Goal: Use online tool/utility: Utilize a website feature to perform a specific function

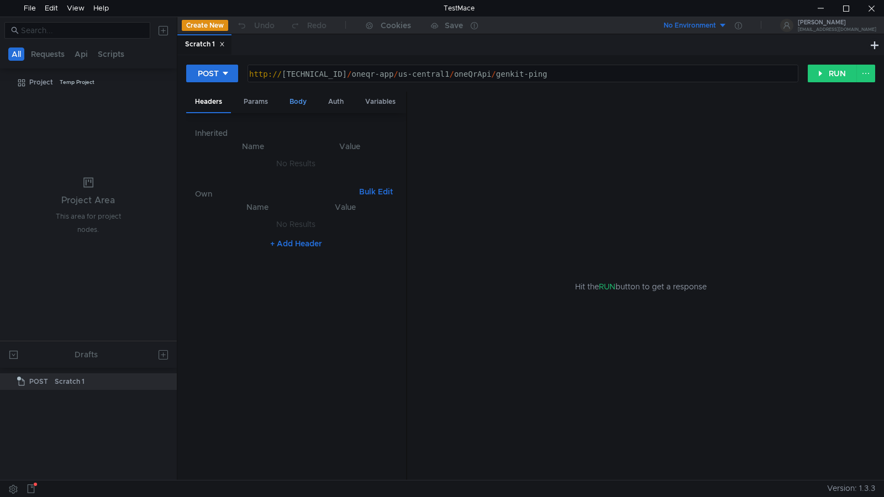
click at [287, 98] on div "Body" at bounding box center [298, 102] width 35 height 20
click at [517, 206] on div "Hit the RUN button to get a response" at bounding box center [642, 287] width 442 height 390
click at [286, 129] on nz-select-top-control "File" at bounding box center [242, 130] width 94 height 17
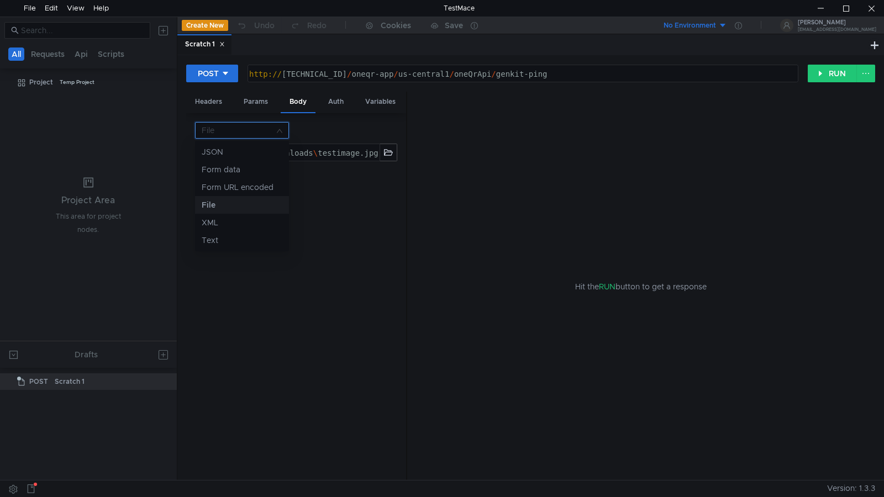
click at [533, 160] on div at bounding box center [442, 248] width 884 height 497
click at [820, 10] on div at bounding box center [820, 8] width 25 height 17
click at [826, 71] on button "RUN" at bounding box center [832, 74] width 49 height 18
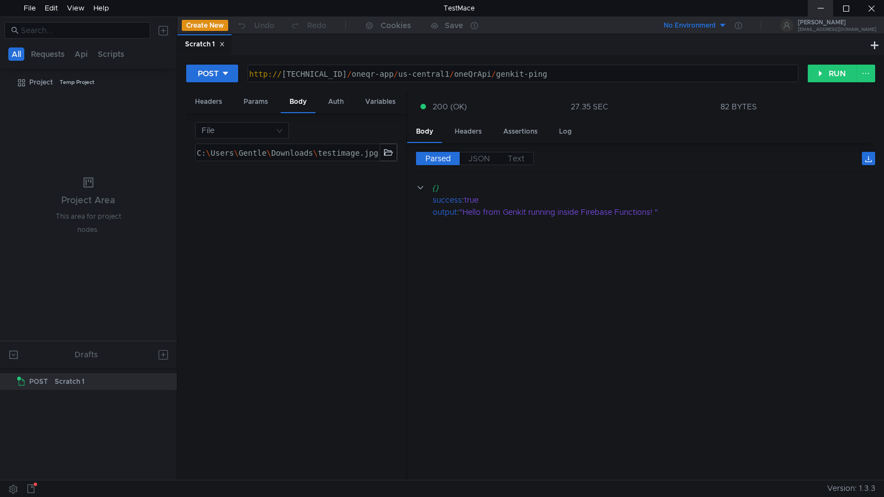
click at [814, 7] on div at bounding box center [820, 8] width 25 height 17
drag, startPoint x: 613, startPoint y: 347, endPoint x: 577, endPoint y: 292, distance: 65.9
click at [613, 347] on cdk-virtual-scroll-viewport "{} success : true output : "Hello from Genkit running inside Firebase Functions…" at bounding box center [645, 327] width 459 height 290
click at [827, 74] on button "RUN" at bounding box center [832, 74] width 49 height 18
click at [552, 82] on div "http:// 127.0.0.1:5001 / oneqr-app / us-central1 / oneQrApi / genkit-ping ההההה…" at bounding box center [523, 74] width 551 height 18
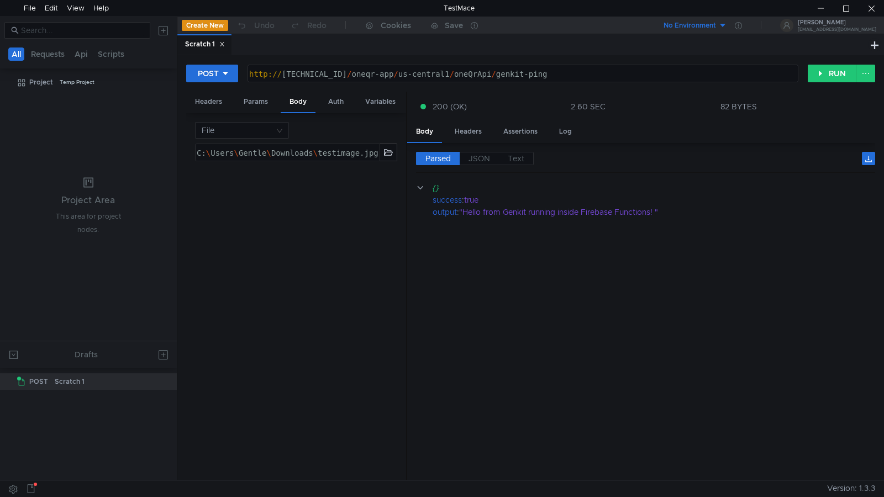
click at [553, 78] on div "http:// 127.0.0.1:5001 / oneqr-app / us-central1 / oneQrApi / genkit-ping" at bounding box center [522, 85] width 550 height 32
click at [831, 68] on button "RUN" at bounding box center [832, 74] width 49 height 18
click at [831, 9] on div at bounding box center [820, 8] width 25 height 17
click at [560, 77] on div "http:// 127.0.0.1:5001 / oneqr-app / us-central1 / oneQrApi / single-upload" at bounding box center [522, 85] width 550 height 32
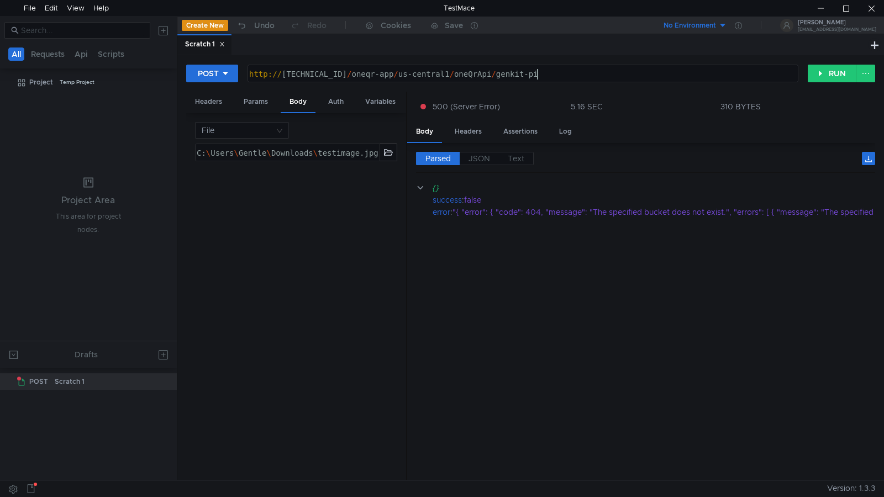
scroll to position [0, 20]
click at [834, 64] on div "POST http://127.0.0.1:5001/oneqr-app/us-central1/oneQrApi/genkit-ping http:// 1…" at bounding box center [530, 267] width 707 height 425
click at [829, 75] on button "RUN" at bounding box center [832, 74] width 49 height 18
click at [571, 78] on div "http:// 127.0.0.1:5001 / oneqr-app / us-central1 / oneQrApi / genkit-ping" at bounding box center [522, 85] width 550 height 32
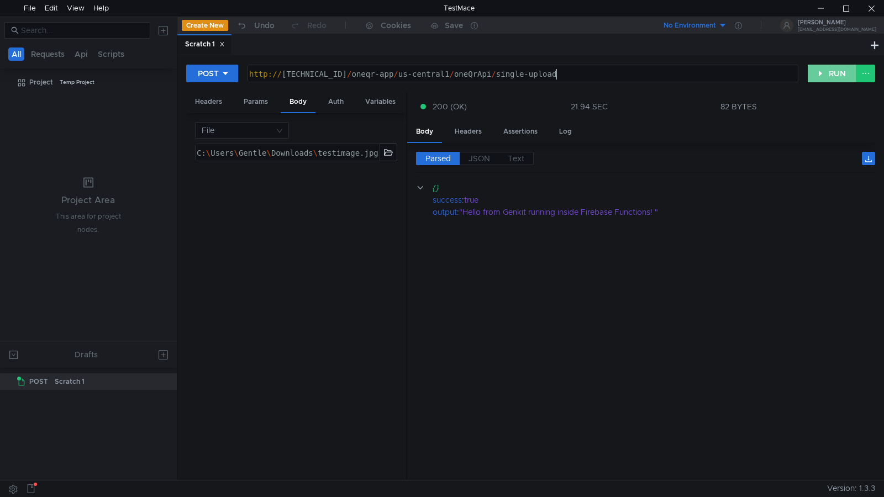
click at [827, 72] on button "RUN" at bounding box center [832, 74] width 49 height 18
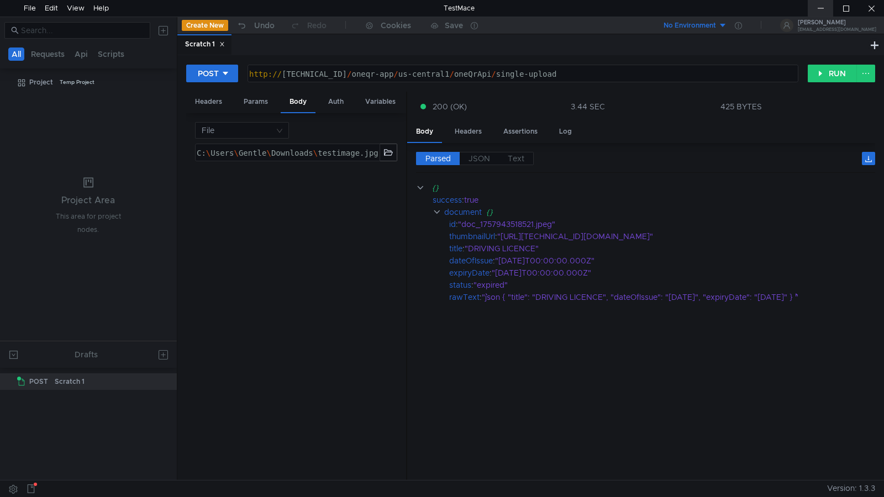
click at [825, 3] on div at bounding box center [820, 8] width 25 height 17
click at [831, 79] on button "RUN" at bounding box center [832, 74] width 49 height 18
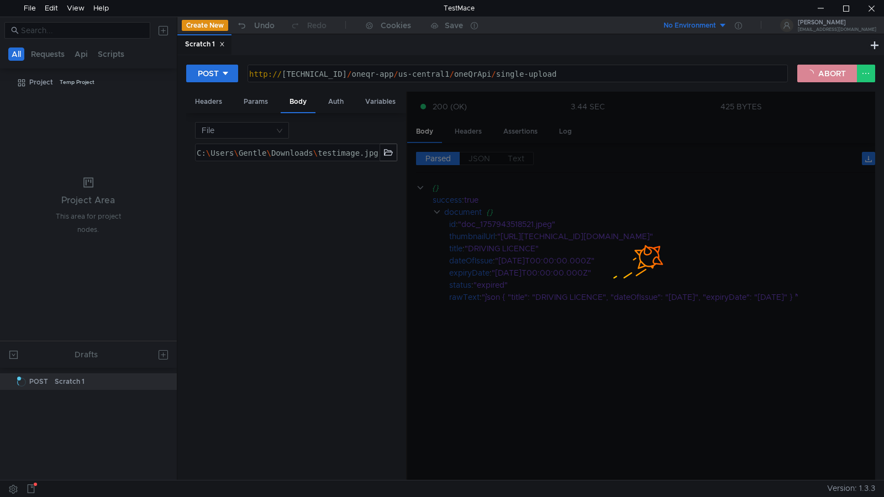
click at [831, 78] on button "ABORT" at bounding box center [827, 74] width 60 height 18
click at [815, 6] on div at bounding box center [820, 8] width 25 height 17
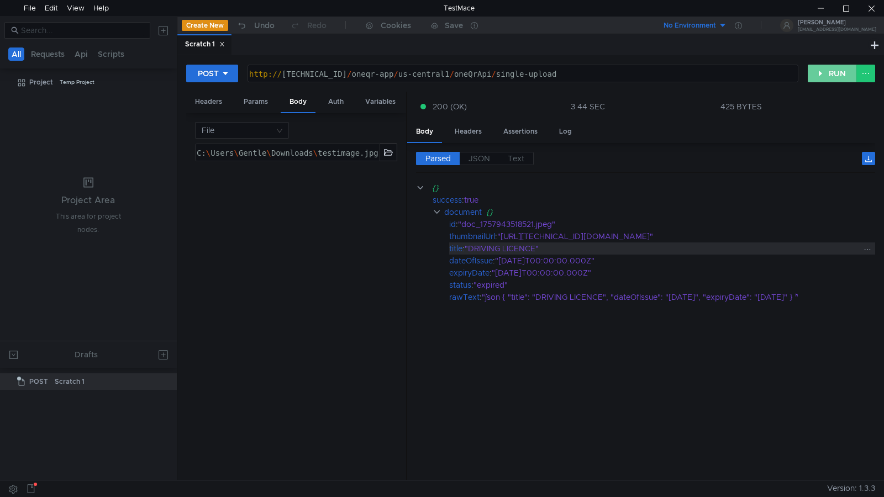
click at [830, 75] on button "RUN" at bounding box center [832, 74] width 49 height 18
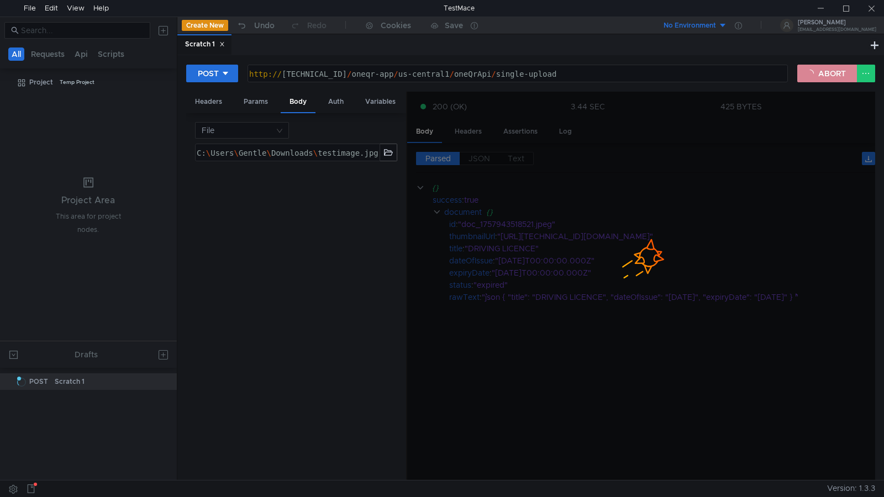
click at [769, 211] on div at bounding box center [641, 287] width 468 height 390
click at [817, 76] on button "ABORT" at bounding box center [827, 74] width 60 height 18
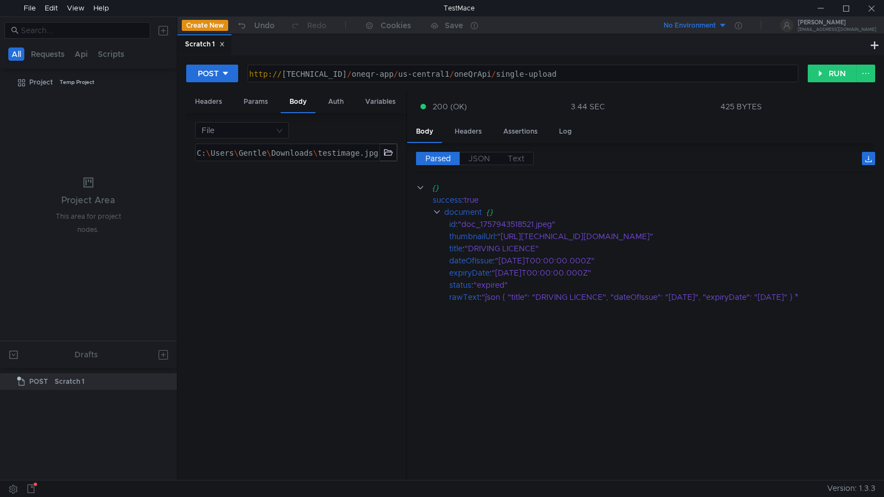
drag, startPoint x: 565, startPoint y: 74, endPoint x: 553, endPoint y: 88, distance: 19.2
click at [565, 74] on div "http:// 127.0.0.1:5001 / oneqr-app / us-central1 / oneQrApi / single-upload" at bounding box center [522, 85] width 550 height 32
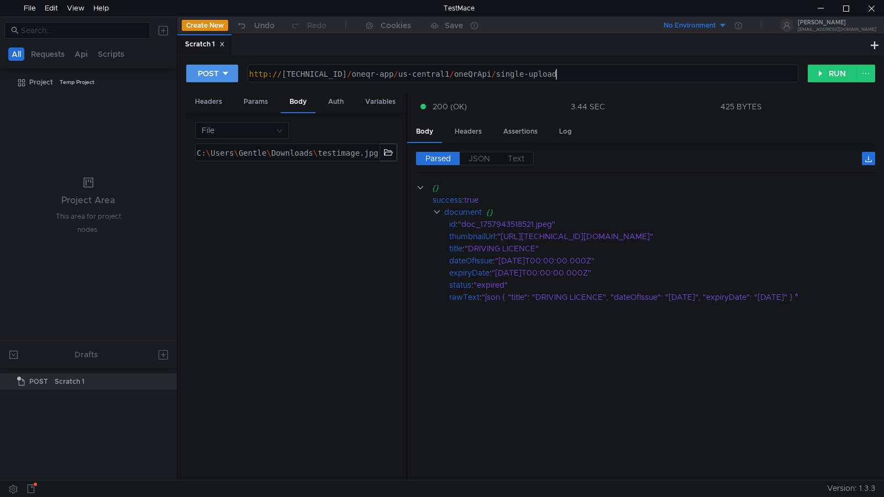
click at [234, 74] on button "POST" at bounding box center [212, 74] width 52 height 18
click at [219, 101] on li "GET" at bounding box center [212, 97] width 52 height 18
drag, startPoint x: 584, startPoint y: 72, endPoint x: 461, endPoint y: 140, distance: 140.0
click at [489, 75] on div "http:// 127.0.0.1:5001 / oneqr-app / us-central1 / oneQrApi / single-upload" at bounding box center [519, 85] width 555 height 32
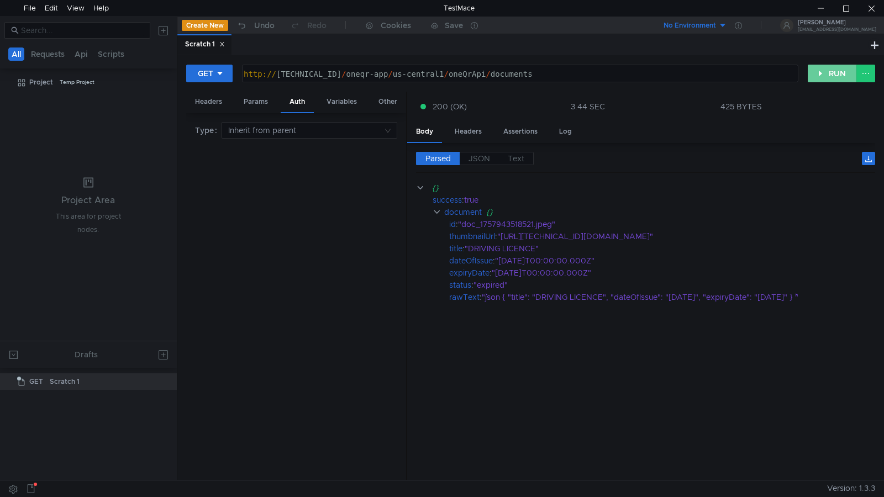
drag, startPoint x: 837, startPoint y: 74, endPoint x: 645, endPoint y: 267, distance: 272.8
click at [837, 74] on button "RUN" at bounding box center [832, 74] width 49 height 18
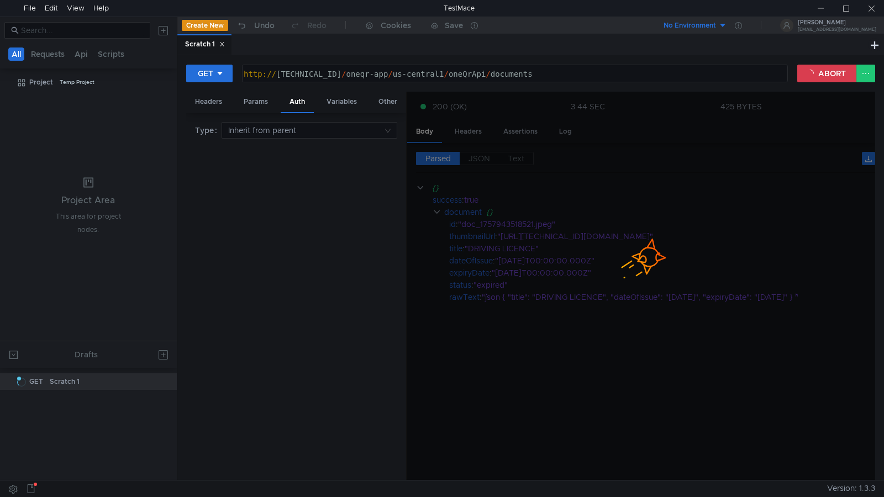
click at [721, 215] on div at bounding box center [641, 287] width 468 height 390
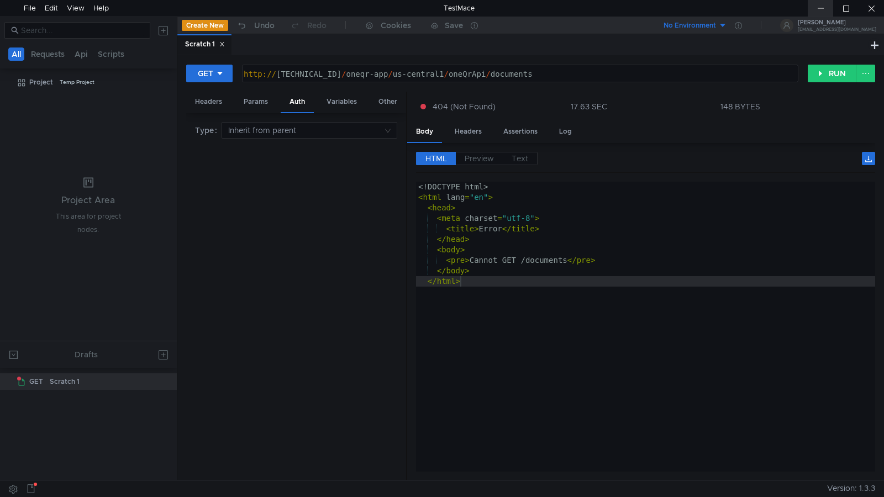
click at [813, 4] on div at bounding box center [820, 8] width 25 height 17
click at [226, 71] on button "GET" at bounding box center [209, 74] width 46 height 18
click at [212, 115] on li "POST" at bounding box center [210, 115] width 48 height 18
click at [547, 70] on div "http:// 127.0.0.1:5001 / oneqr-app / us-central1 / oneQrApi / documents" at bounding box center [522, 85] width 550 height 32
drag, startPoint x: 554, startPoint y: 74, endPoint x: 496, endPoint y: 78, distance: 57.6
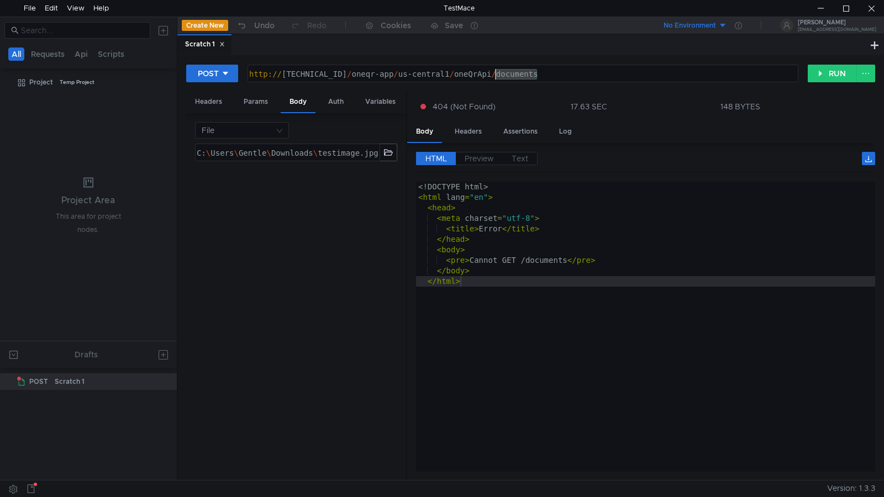
click at [496, 78] on div "http:// 127.0.0.1:5001 / oneqr-app / us-central1 / oneQrApi / documents" at bounding box center [522, 85] width 550 height 32
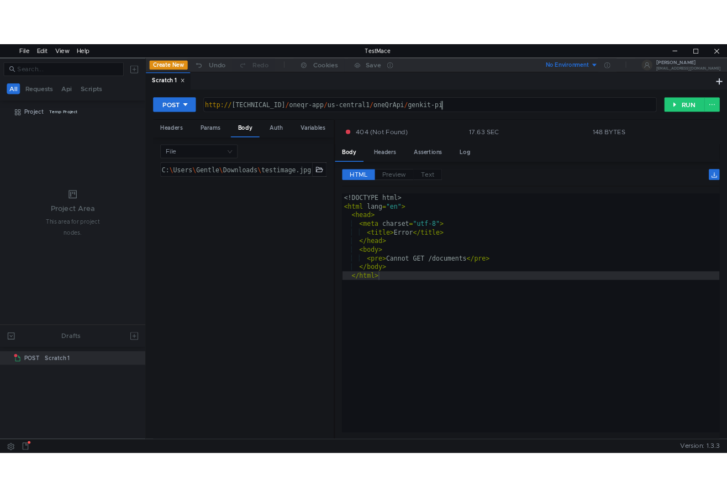
scroll to position [0, 20]
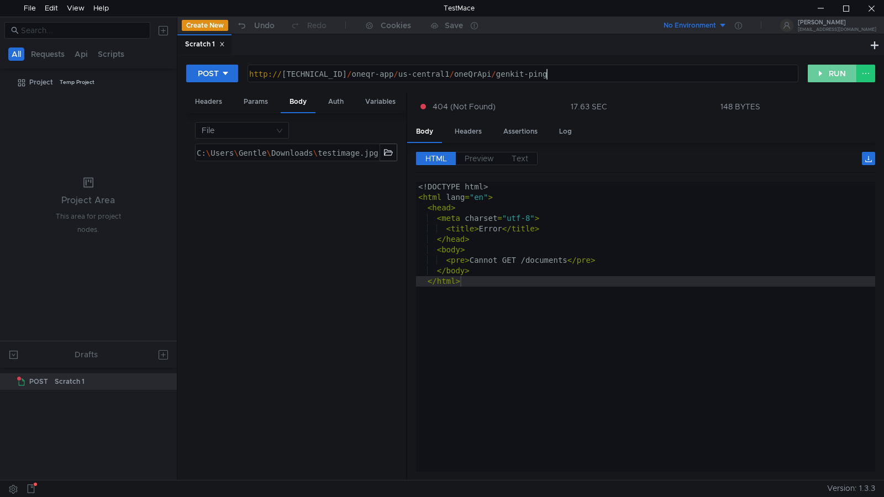
click at [827, 78] on button "RUN" at bounding box center [832, 74] width 49 height 18
click at [827, 72] on button "RUN" at bounding box center [832, 74] width 49 height 18
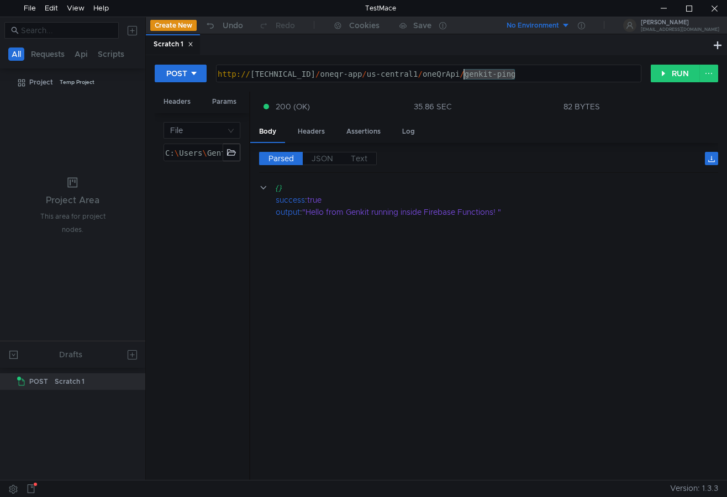
drag, startPoint x: 515, startPoint y: 75, endPoint x: 466, endPoint y: 75, distance: 48.6
click at [466, 75] on div "http:// 127.0.0.1:5001 / oneqr-app / us-central1 / oneQrApi / genkit-ping" at bounding box center [428, 85] width 424 height 32
type textarea "[URL][TECHNICAL_ID]"
click at [666, 73] on button "RUN" at bounding box center [675, 74] width 49 height 18
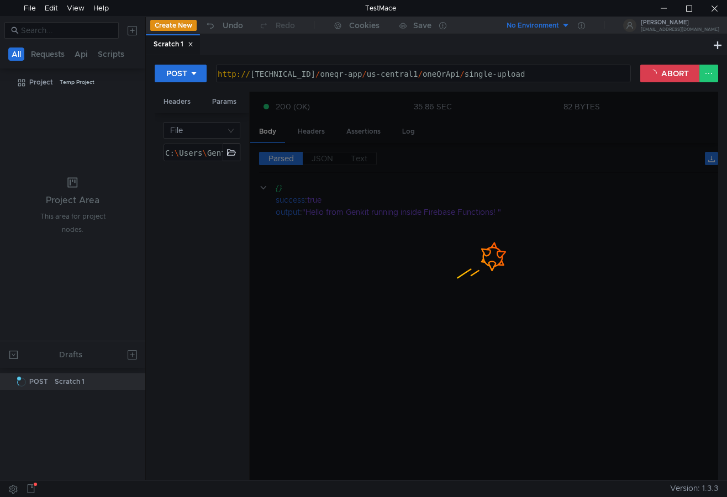
scroll to position [0, 22]
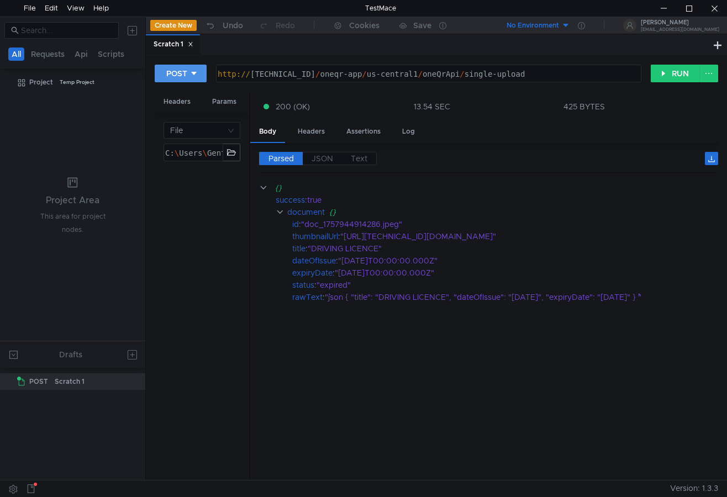
click at [183, 72] on div "POST" at bounding box center [176, 73] width 21 height 12
click at [179, 100] on li "GET" at bounding box center [181, 97] width 52 height 18
drag, startPoint x: 533, startPoint y: 71, endPoint x: 459, endPoint y: 81, distance: 75.3
click at [459, 81] on div "http:// 127.0.0.1:5001 / oneqr-app / us-central1 / oneQrApi / single-upload" at bounding box center [425, 85] width 430 height 32
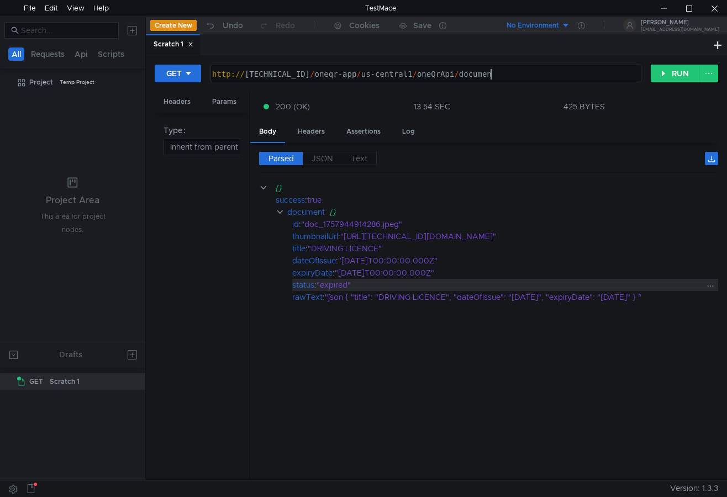
scroll to position [0, 20]
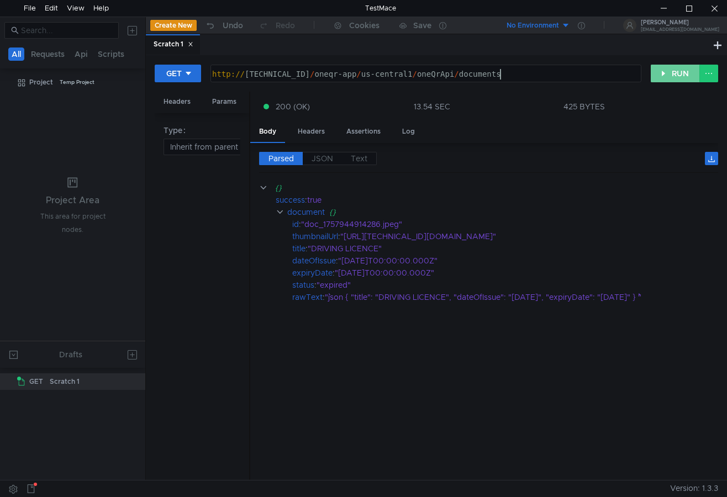
type textarea "[URL][TECHNICAL_ID]"
click at [664, 75] on button "RUN" at bounding box center [675, 74] width 49 height 18
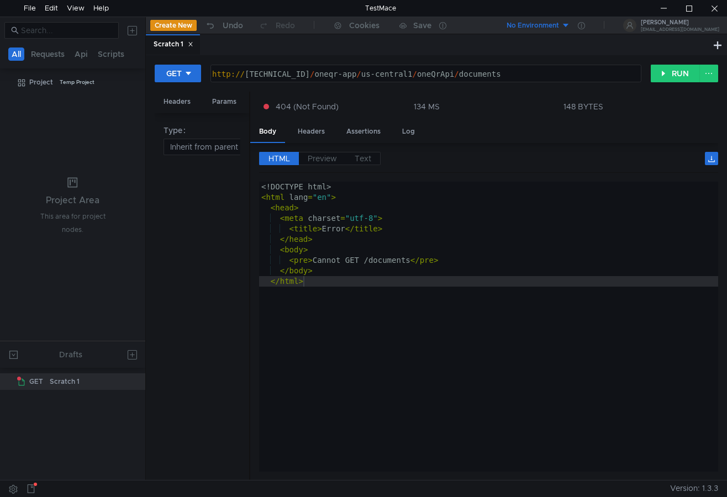
drag, startPoint x: 489, startPoint y: 302, endPoint x: 485, endPoint y: 311, distance: 9.7
click at [490, 302] on div "<! DOCTYPE html > < html lang = "en" > < head > < meta charset = "utf-8" > < ti…" at bounding box center [488, 337] width 459 height 311
type textarea "</html>"
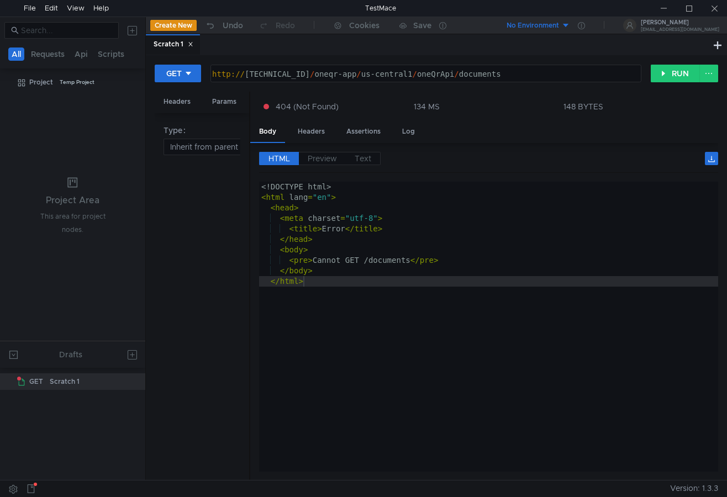
scroll to position [0, 20]
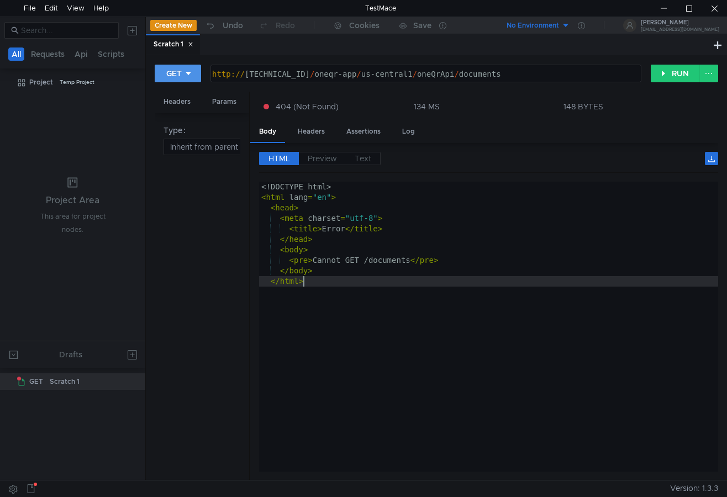
click at [192, 76] on icon at bounding box center [189, 74] width 8 height 8
click at [190, 109] on li "POST" at bounding box center [179, 115] width 48 height 18
click at [496, 75] on div "http:// 127.0.0.1:5001 / oneqr-app / us-central1 / oneQrApi / documents" at bounding box center [428, 85] width 424 height 32
click at [488, 75] on div "http:// 127.0.0.1:5001 / oneqr-app / us-central1 / oneQrApi / documents" at bounding box center [428, 85] width 424 height 32
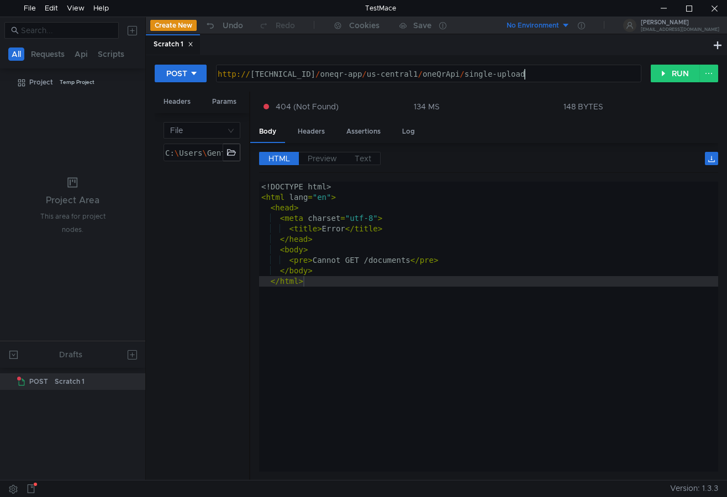
scroll to position [0, 22]
click at [665, 80] on button "RUN" at bounding box center [675, 74] width 49 height 18
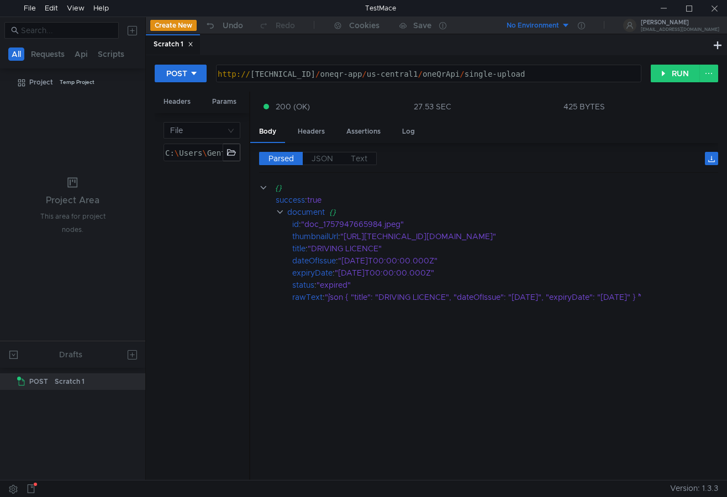
click at [448, 333] on cdk-virtual-scroll-viewport "{} success : true document {} id : "doc_1757947665984.jpeg" thumbnailUrl : "htt…" at bounding box center [488, 327] width 459 height 290
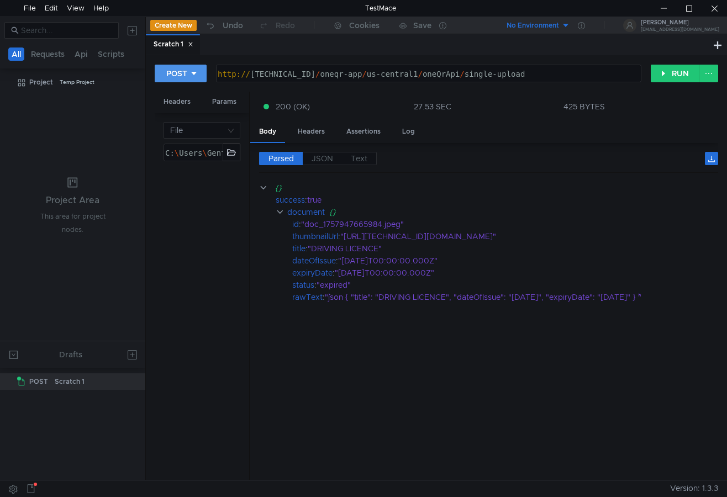
click at [199, 74] on button "POST" at bounding box center [181, 74] width 52 height 18
click at [182, 98] on li "GET" at bounding box center [181, 97] width 52 height 18
drag, startPoint x: 536, startPoint y: 75, endPoint x: 459, endPoint y: 82, distance: 77.2
click at [459, 82] on div "http://127.0.0.1:5001/oneqr-app/us-central1/oneQrApi/single-upload http:// 127.…" at bounding box center [426, 74] width 431 height 18
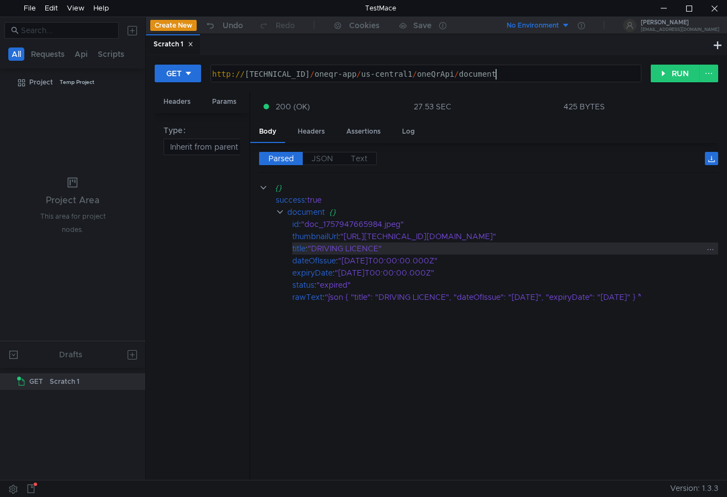
scroll to position [0, 20]
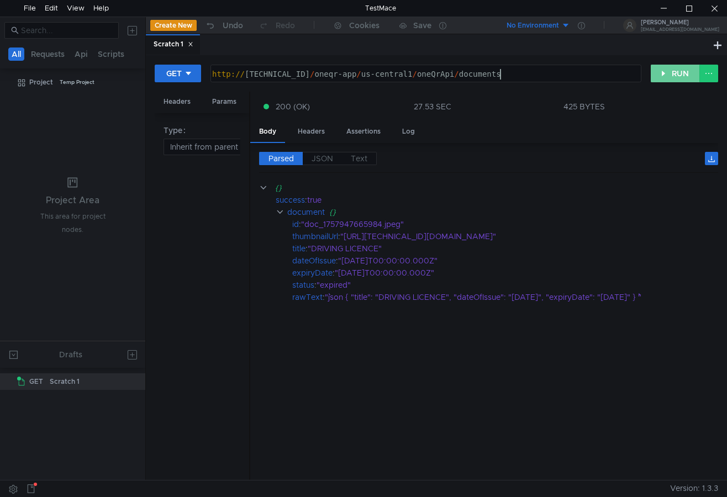
type textarea "http://127.0.0.1:5001/oneqr-app/us-central1/oneQrApi/documents"
click at [679, 79] on button "RUN" at bounding box center [675, 74] width 49 height 18
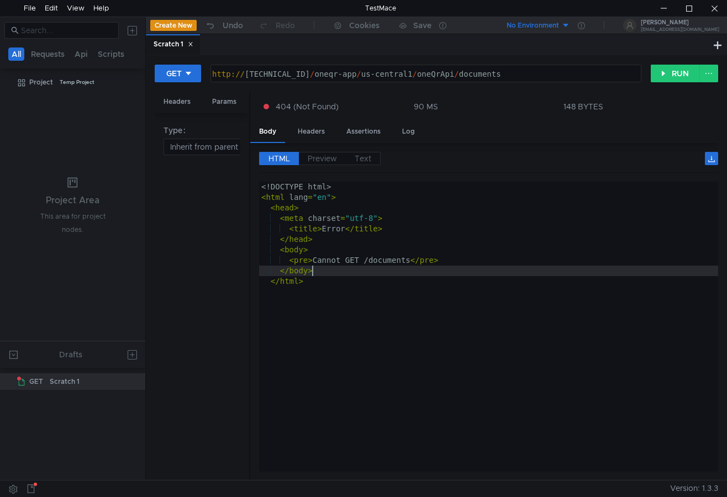
click at [496, 271] on div "<! DOCTYPE html > < html lang = "en" > < head > < meta charset = "utf-8" > < ti…" at bounding box center [488, 337] width 459 height 311
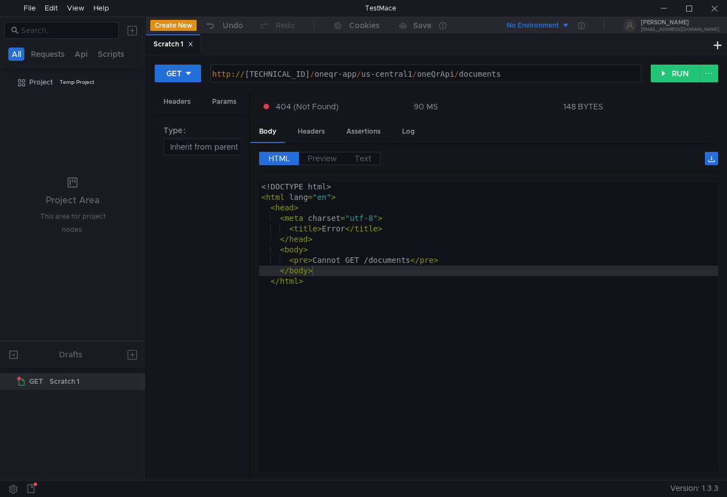
drag, startPoint x: 572, startPoint y: 219, endPoint x: 541, endPoint y: 192, distance: 41.1
click at [572, 219] on div "<! DOCTYPE html > < html lang = "en" > < head > < meta charset = "utf-8" > < ti…" at bounding box center [488, 337] width 459 height 311
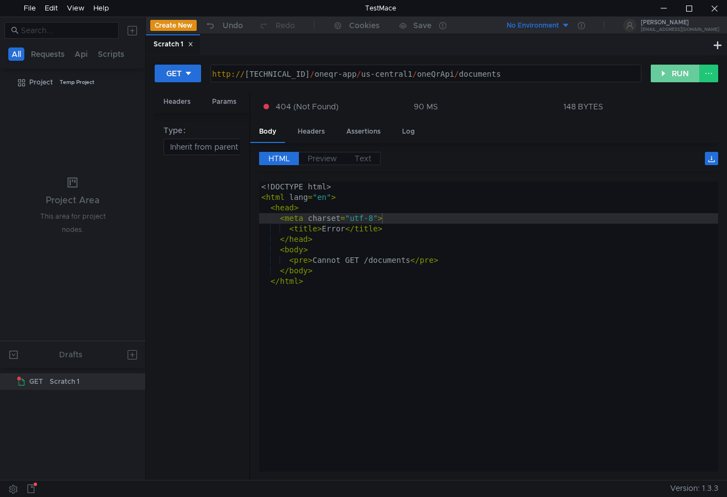
click at [673, 71] on button "RUN" at bounding box center [675, 74] width 49 height 18
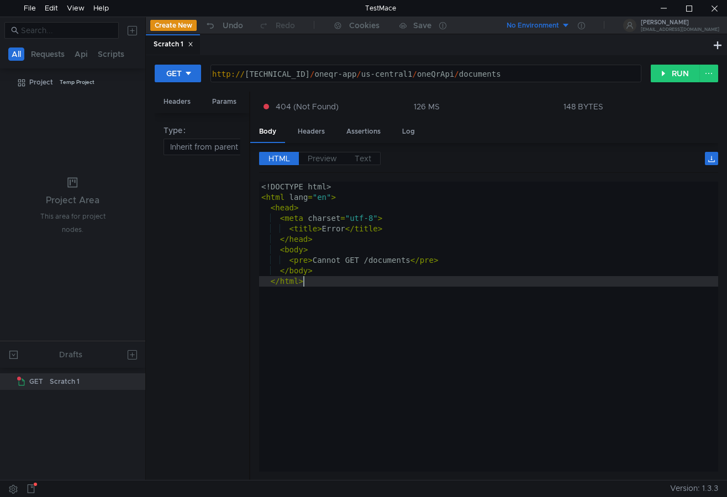
type textarea "</html>"
click at [490, 307] on div "<! DOCTYPE html > < html lang = "en" > < head > < meta charset = "utf-8" > < ti…" at bounding box center [488, 337] width 459 height 311
click at [665, 77] on button "RUN" at bounding box center [675, 74] width 49 height 18
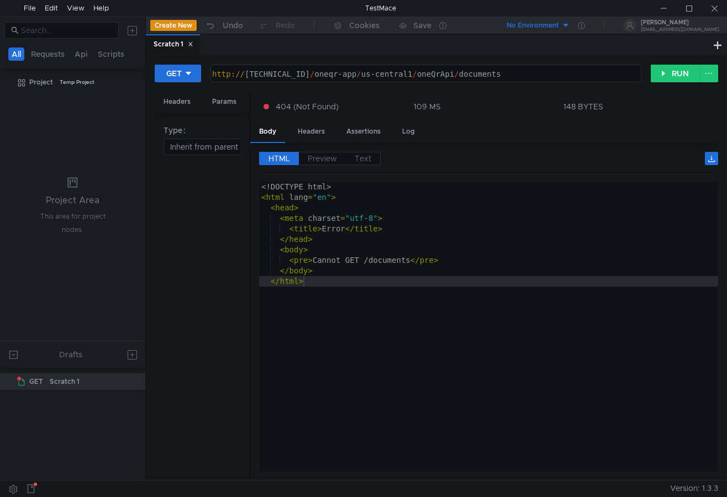
scroll to position [0, 20]
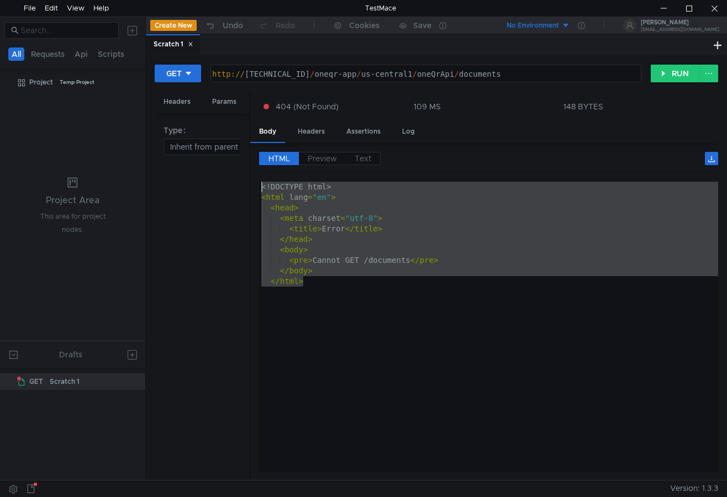
drag, startPoint x: 308, startPoint y: 286, endPoint x: 260, endPoint y: 174, distance: 122.3
click at [260, 174] on div "HTML Preview Text </html> 1 2 3 4 5 6 7 8 9 10 <! DOCTYPE html > < html lang = …" at bounding box center [488, 312] width 459 height 320
click at [401, 279] on div "<! DOCTYPE html > < html lang = "en" > < head > < meta charset = "utf-8" > < ti…" at bounding box center [488, 327] width 459 height 290
type textarea "</html>"
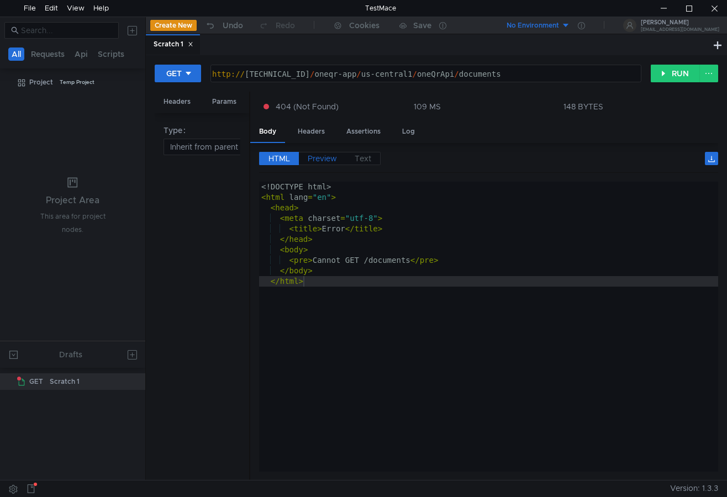
click at [333, 160] on span "Preview" at bounding box center [322, 159] width 29 height 10
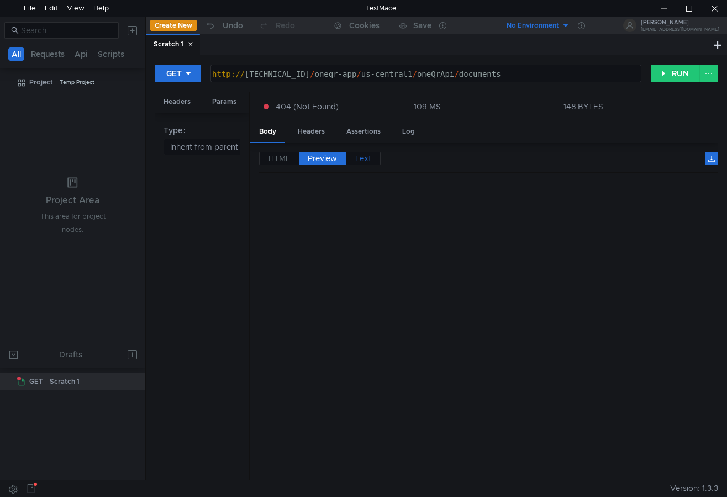
click at [370, 162] on span "Text" at bounding box center [363, 159] width 17 height 10
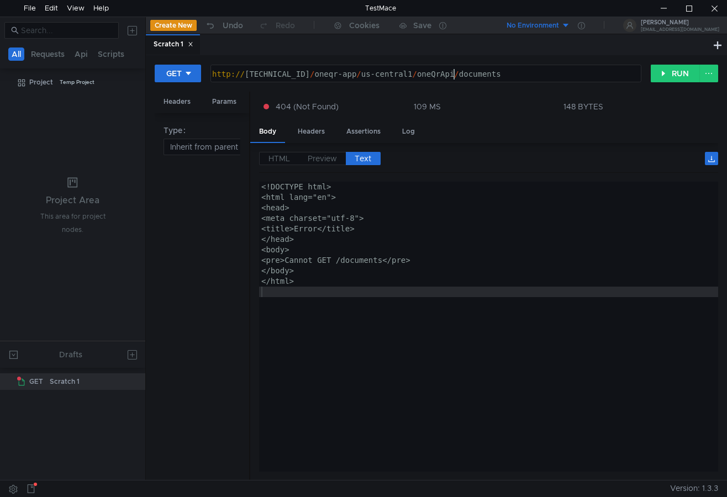
click at [456, 77] on div "http:// 127.0.0.1:5001 / oneqr-app / us-central1 / oneQrApi / documents" at bounding box center [425, 85] width 430 height 32
click at [458, 71] on div "http:// 127.0.0.1:5001 / oneqr-app / us-central1 / oneQrApi / documents" at bounding box center [425, 85] width 430 height 32
type textarea "[URL][TECHNICAL_ID]"
click at [543, 200] on div "<!DOCTYPE html> <html lang="en"> <head> <meta charset="utf-8"> <title>Error</ti…" at bounding box center [488, 337] width 459 height 311
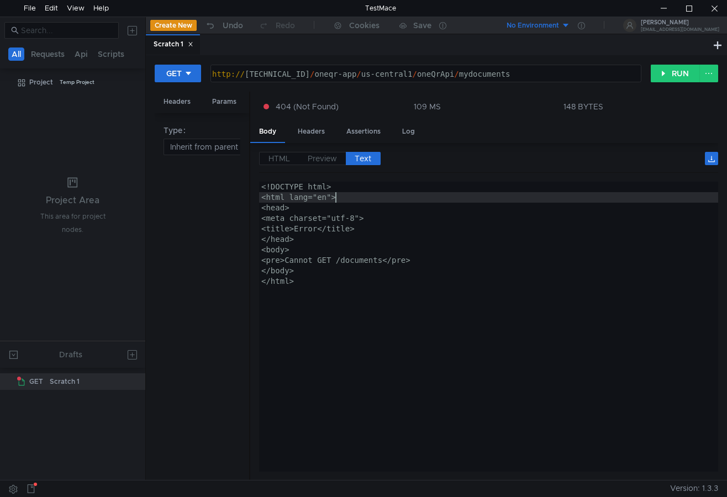
type textarea "<html lang="en">"
click at [669, 70] on button "RUN" at bounding box center [675, 74] width 49 height 18
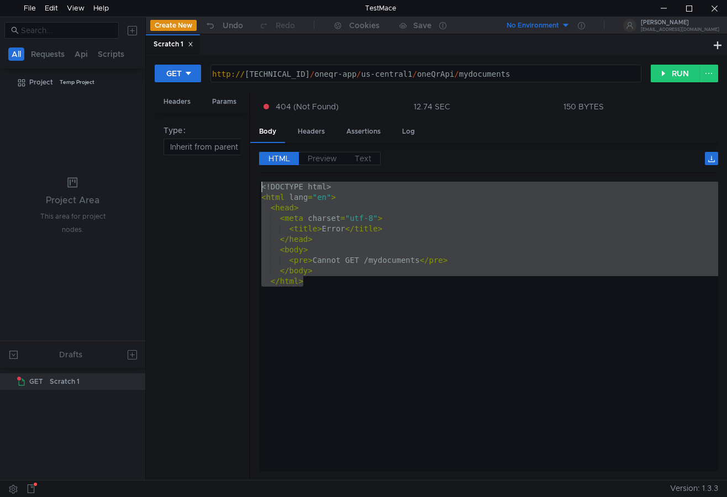
drag, startPoint x: 316, startPoint y: 290, endPoint x: 259, endPoint y: 187, distance: 118.3
click at [259, 187] on div "HTML Preview Text </html> 1 2 3 4 5 6 7 8 9 10 <! DOCTYPE html > < html lang = …" at bounding box center [484, 312] width 468 height 338
type textarea "<!DOCTYPE html> <html lang="en">"
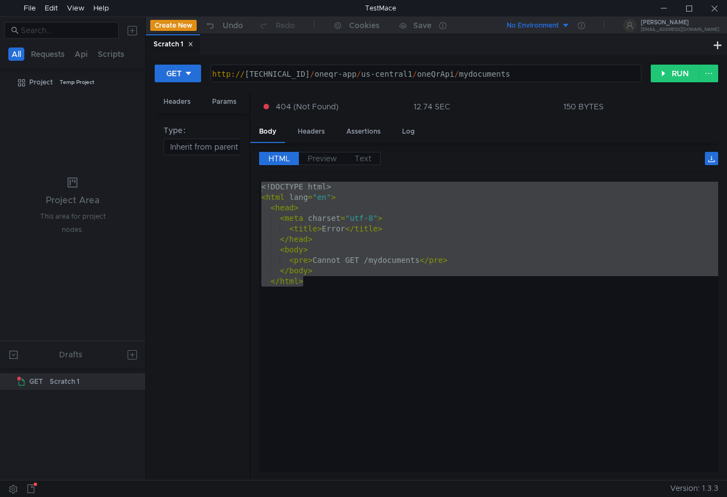
scroll to position [0, 19]
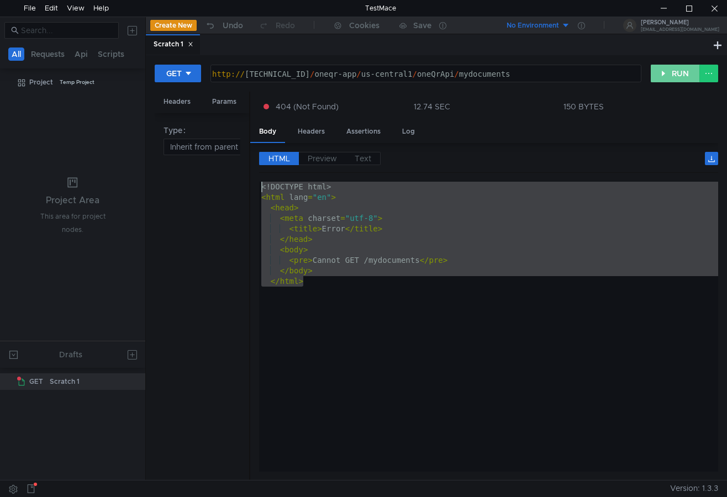
click at [667, 73] on button "RUN" at bounding box center [675, 74] width 49 height 18
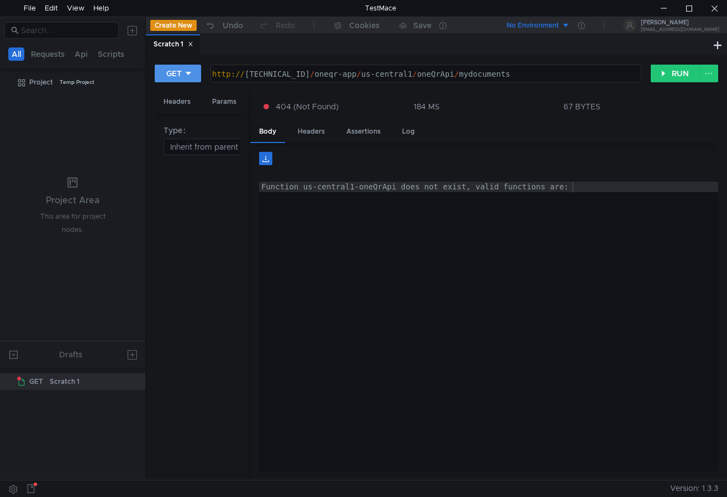
click at [184, 67] on button "GET" at bounding box center [178, 74] width 46 height 18
click at [185, 120] on li "POST" at bounding box center [179, 115] width 48 height 18
drag, startPoint x: 538, startPoint y: 80, endPoint x: 440, endPoint y: 117, distance: 105.1
click at [463, 79] on div "http:// [TECHNICAL_ID] / oneqr-app / us-central1 / oneQrApi / mydocuments" at bounding box center [428, 85] width 424 height 32
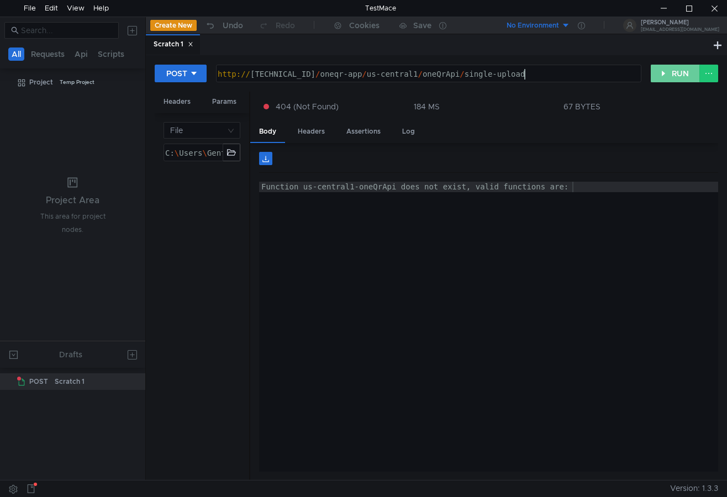
type textarea "[URL][TECHNICAL_ID]"
drag, startPoint x: 683, startPoint y: 71, endPoint x: 682, endPoint y: 80, distance: 8.3
click at [682, 71] on button "RUN" at bounding box center [675, 74] width 49 height 18
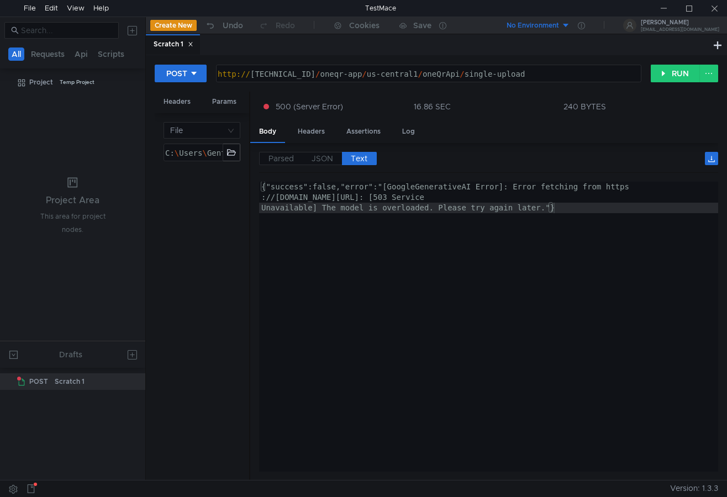
click at [515, 267] on div "{"success":false,"error":"[GoogleGenerativeAI Error]: Error fetching from https…" at bounding box center [488, 358] width 459 height 353
type textarea "{"success":false,"error":"[GoogleGenerativeAI Error]: Error fetching from [URL]…"
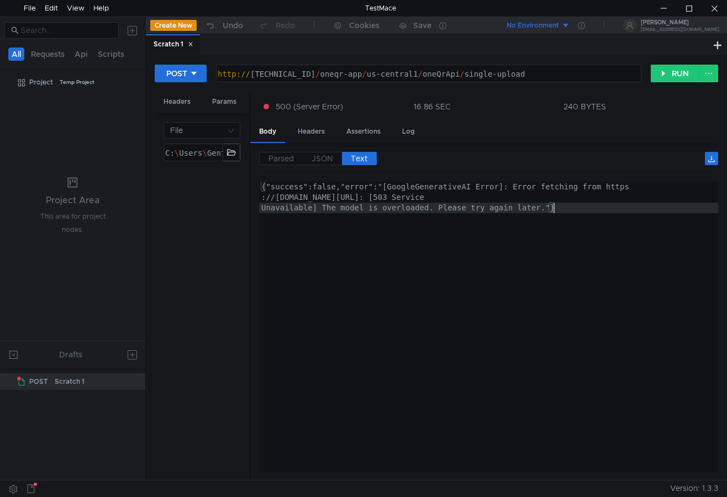
click at [547, 258] on div "{"success":false,"error":"[GoogleGenerativeAI Error]: Error fetching from https…" at bounding box center [488, 358] width 459 height 353
drag, startPoint x: 278, startPoint y: 162, endPoint x: 316, endPoint y: 220, distance: 69.0
click at [277, 162] on span "Parsed" at bounding box center [281, 159] width 25 height 10
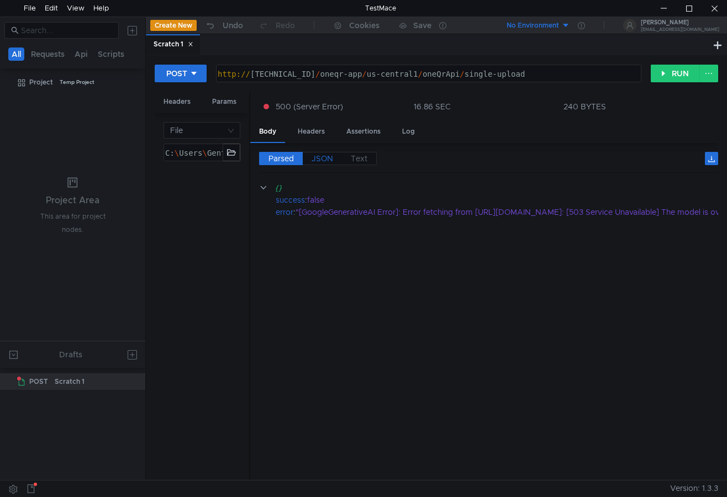
click at [337, 153] on label "JSON" at bounding box center [322, 158] width 39 height 13
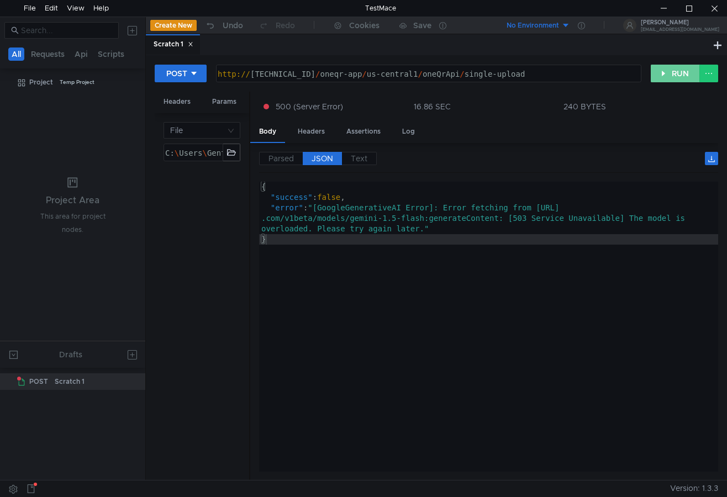
click at [664, 76] on button "RUN" at bounding box center [675, 74] width 49 height 18
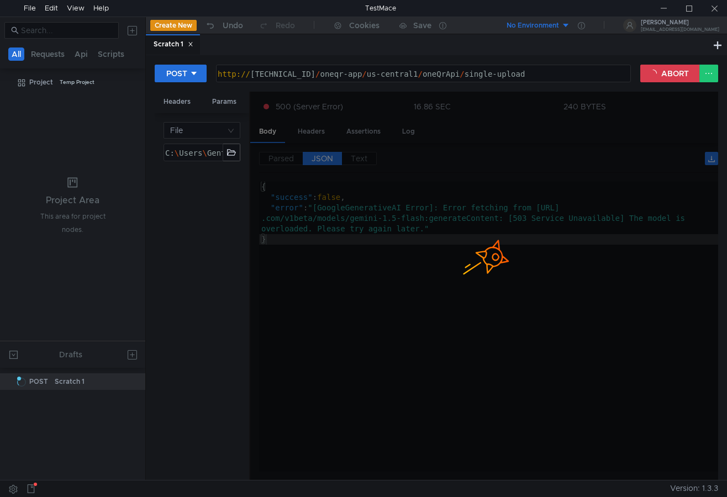
click at [329, 288] on div at bounding box center [484, 287] width 468 height 390
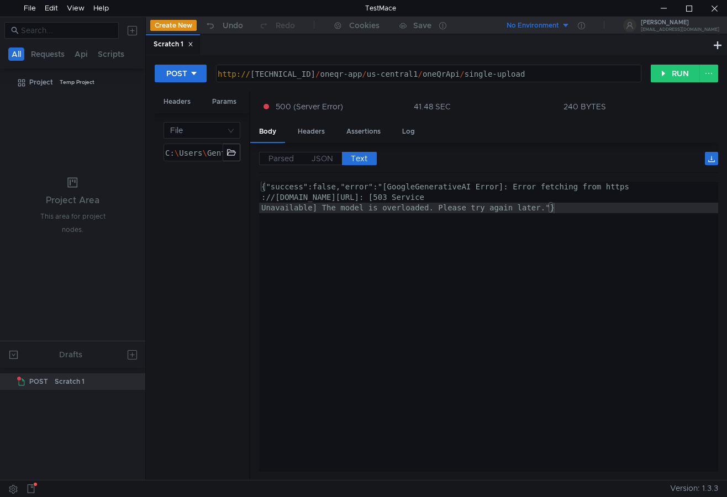
type textarea "{"success":false,"error":"[GoogleGenerativeAI Error]: Error fetching from [URL]…"
click at [576, 293] on div "{"success":false,"error":"[GoogleGenerativeAI Error]: Error fetching from https…" at bounding box center [488, 358] width 459 height 353
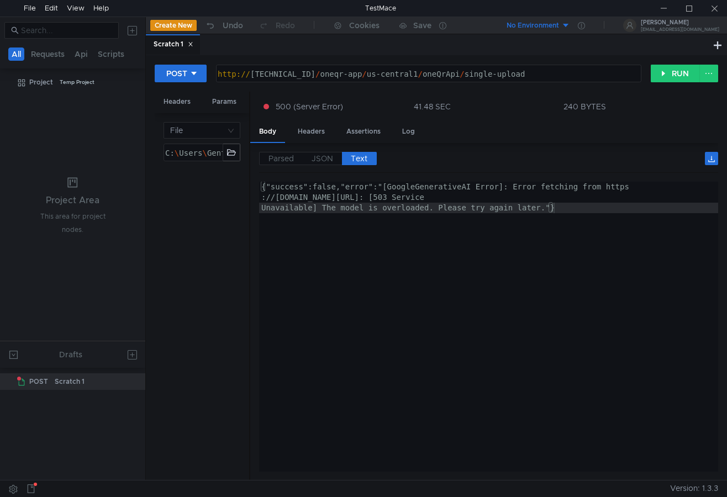
scroll to position [0, 22]
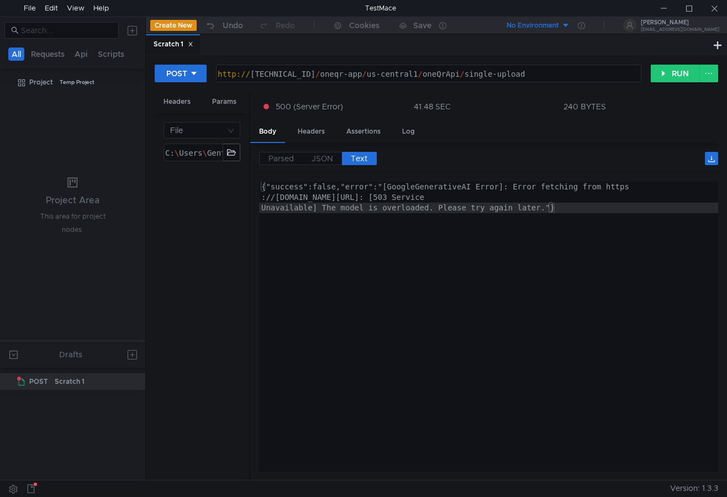
scroll to position [0, 22]
click at [627, 250] on div "{"success":false,"error":"[GoogleGenerativeAI Error]: Error fetching from https…" at bounding box center [488, 358] width 459 height 353
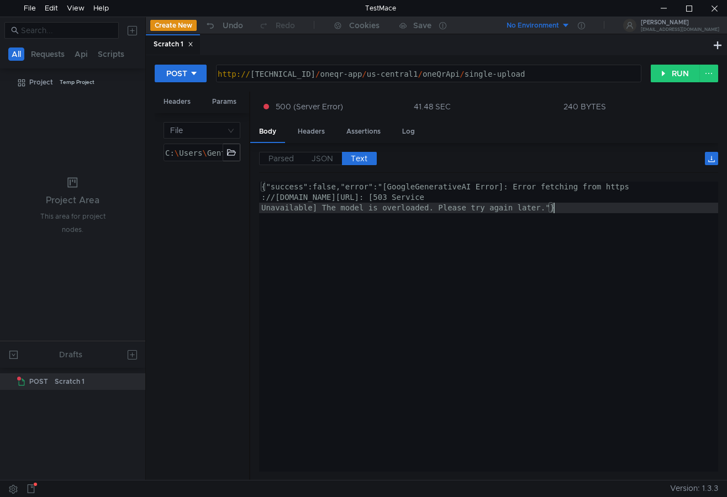
click at [637, 306] on div "{"success":false,"error":"[GoogleGenerativeAI Error]: Error fetching from https…" at bounding box center [488, 358] width 459 height 353
